Goal: Task Accomplishment & Management: Use online tool/utility

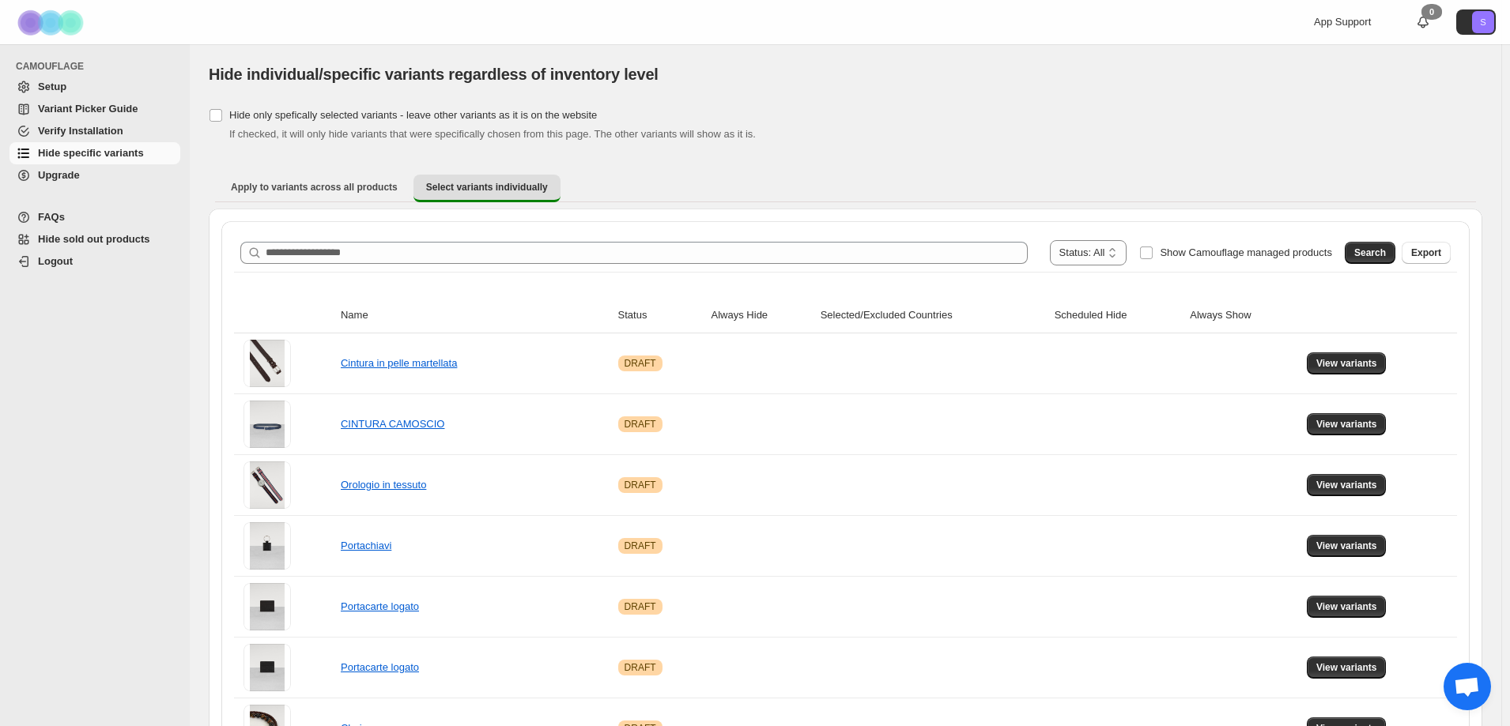
click at [67, 149] on span "Hide specific variants" at bounding box center [91, 153] width 106 height 12
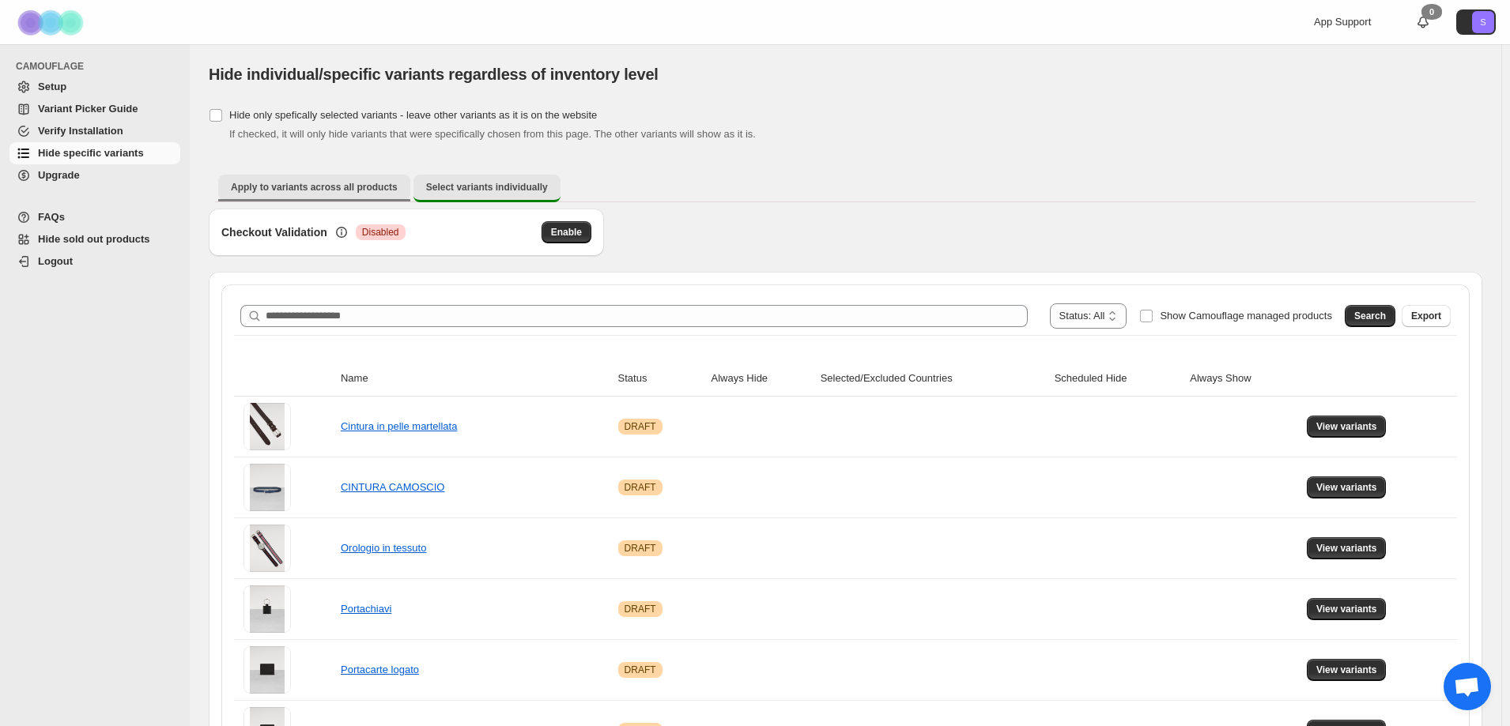
click at [330, 185] on span "Apply to variants across all products" at bounding box center [314, 187] width 167 height 13
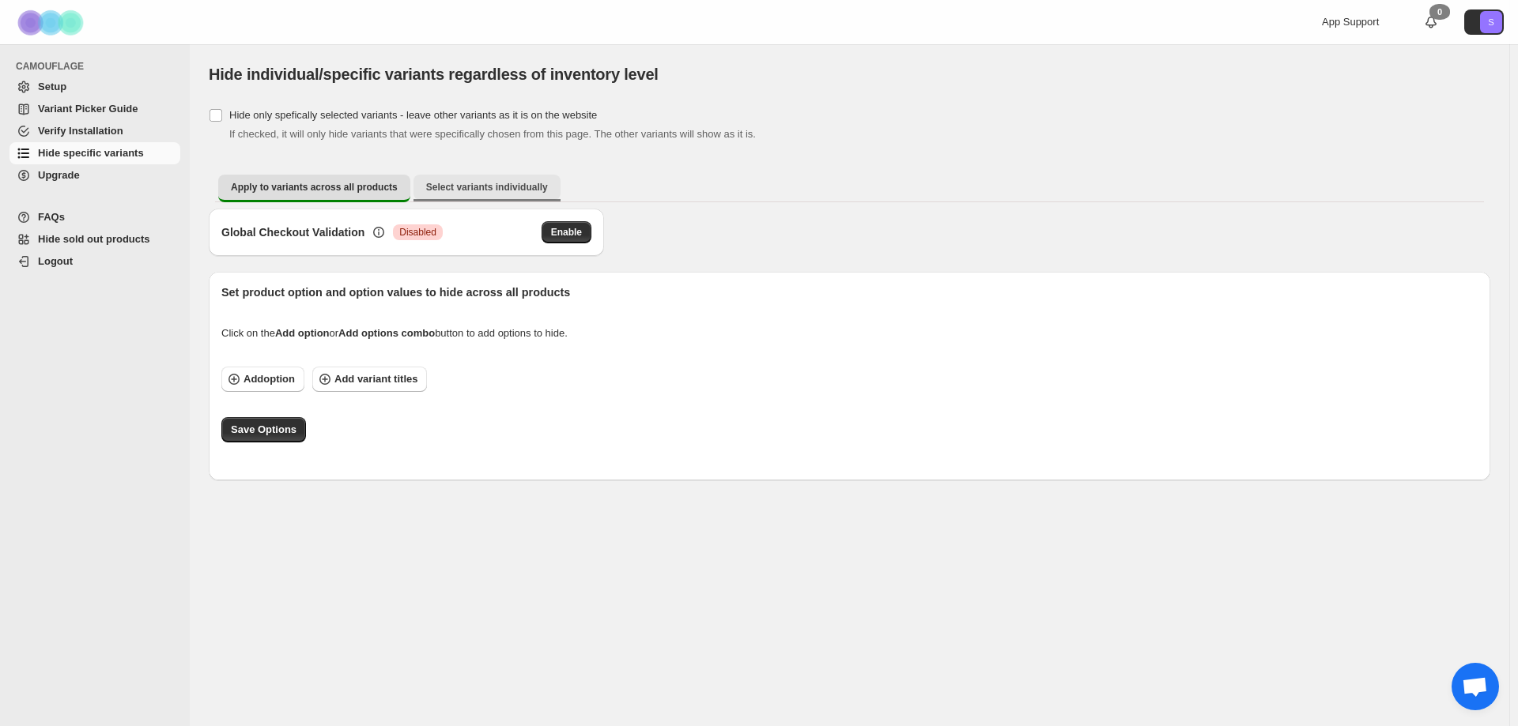
click at [480, 198] on button "Select variants individually" at bounding box center [486, 187] width 147 height 25
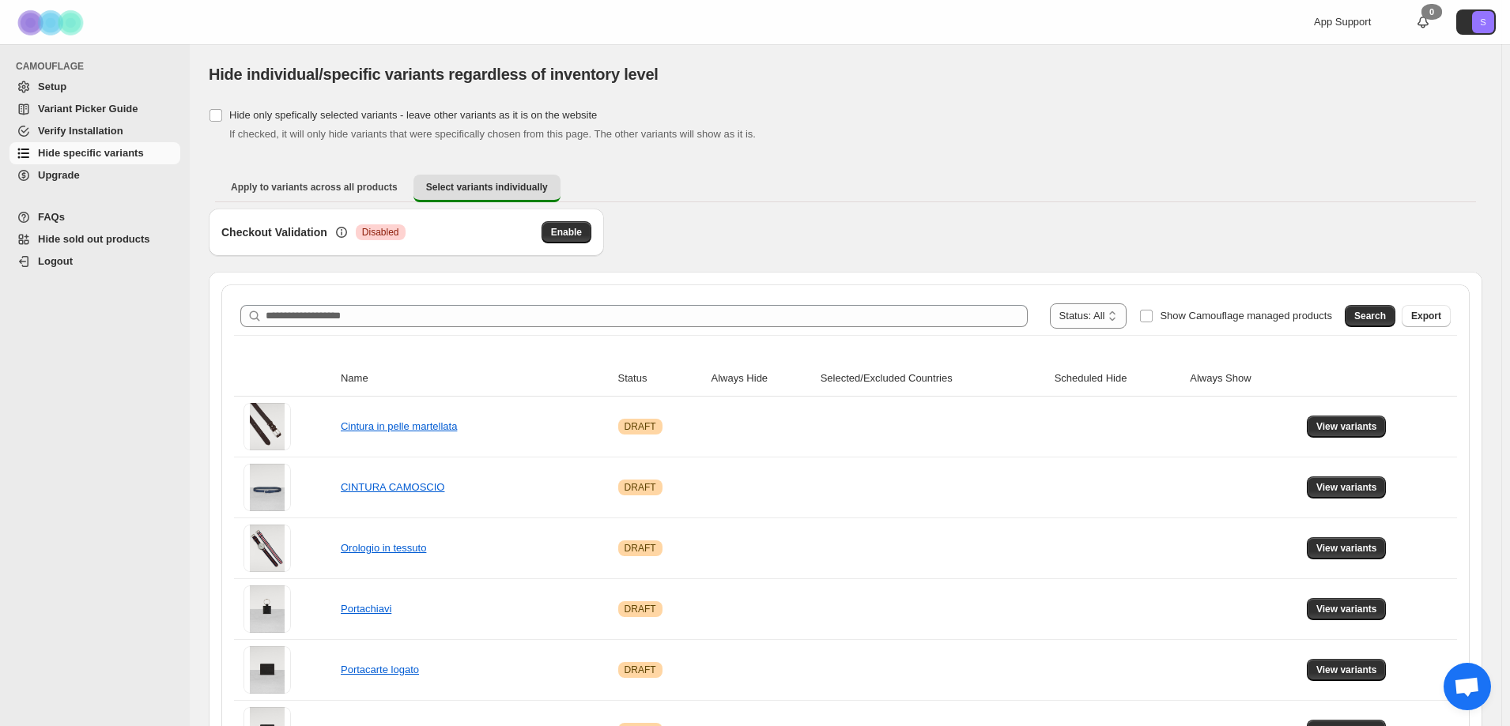
click at [77, 77] on link "Setup" at bounding box center [94, 87] width 171 height 22
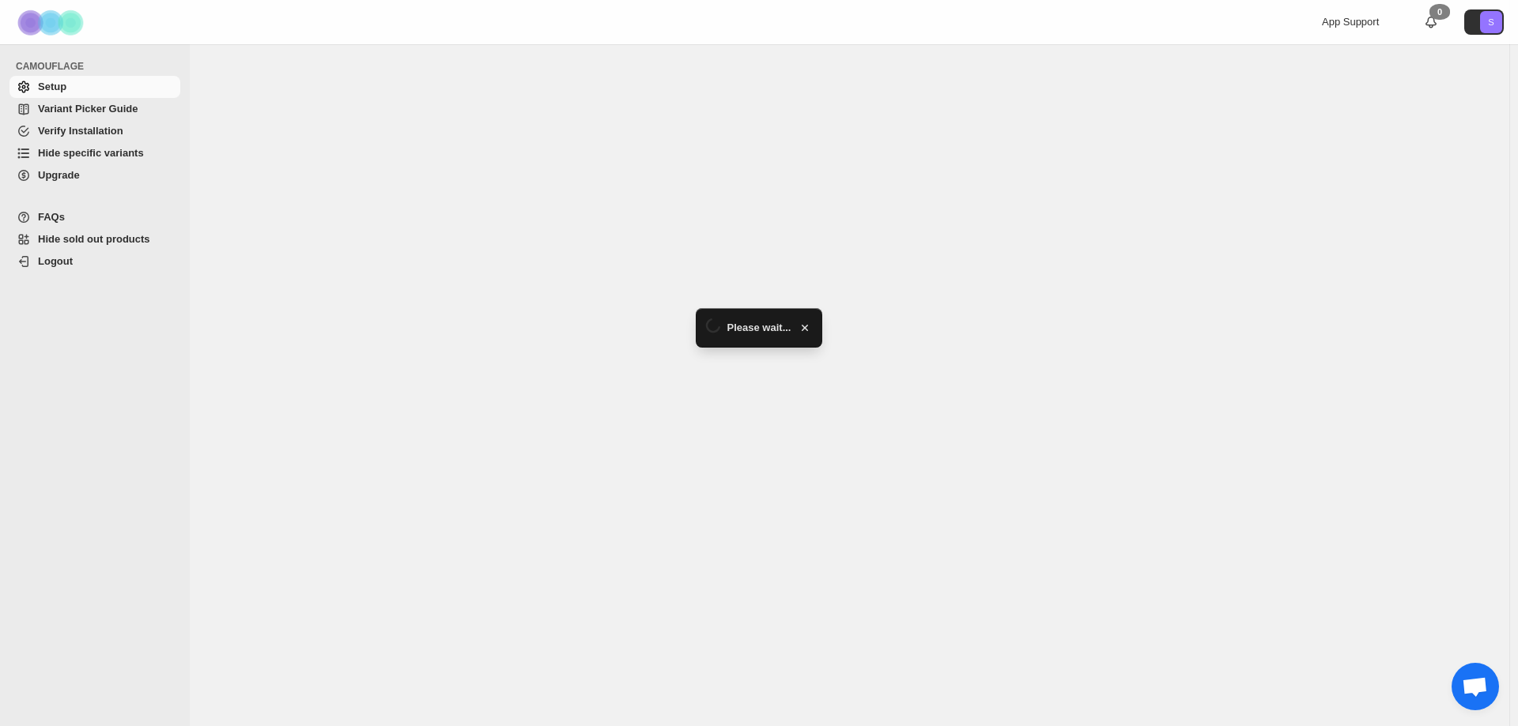
click at [102, 159] on span "Hide specific variants" at bounding box center [91, 153] width 106 height 12
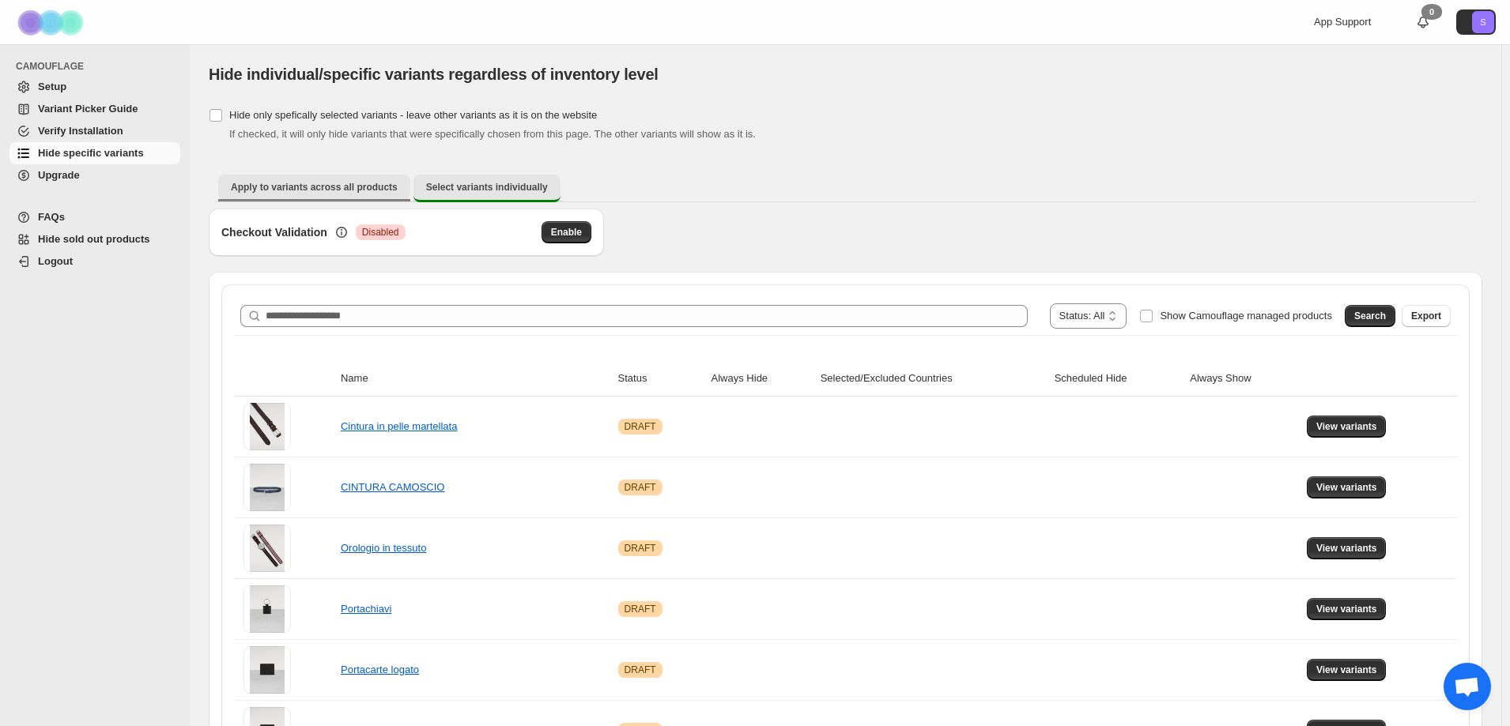
click at [336, 187] on span "Apply to variants across all products" at bounding box center [314, 187] width 167 height 13
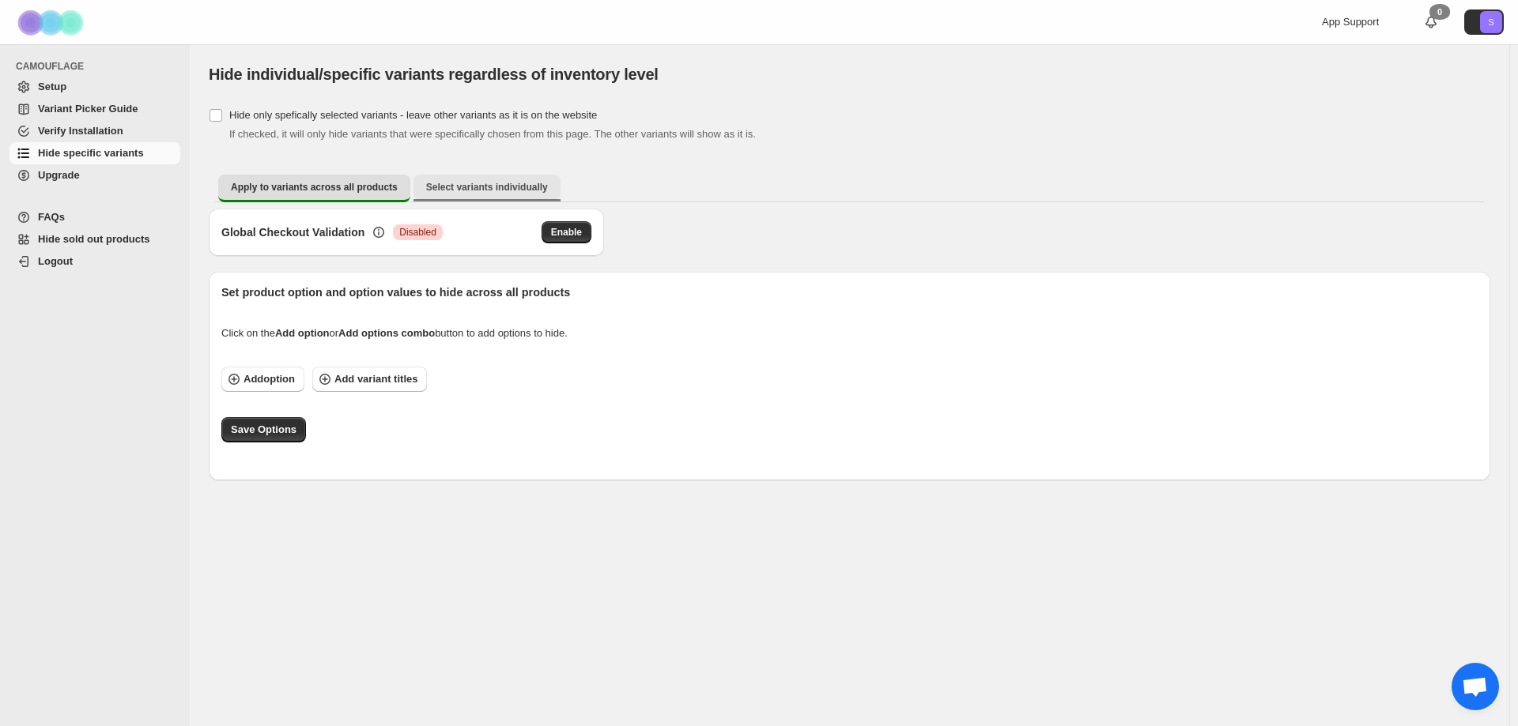
click at [454, 188] on span "Select variants individually" at bounding box center [487, 187] width 122 height 13
